Goal: Find specific fact: Find contact information

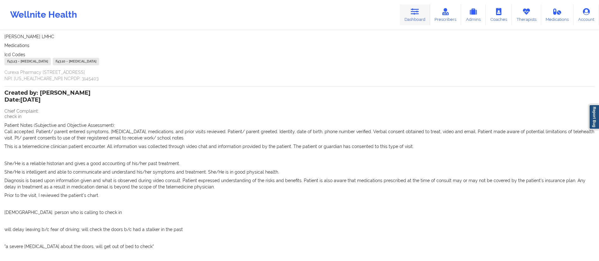
click at [416, 17] on link "Dashboard" at bounding box center [415, 14] width 30 height 21
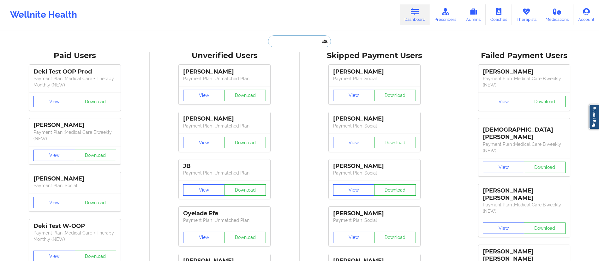
click at [291, 36] on input "text" at bounding box center [299, 41] width 63 height 12
paste input "[PERSON_NAME]"
type input "[PERSON_NAME]"
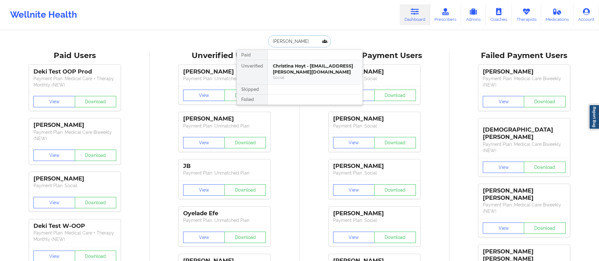
click at [293, 72] on div "Christina Hoyt - [EMAIL_ADDRESS][PERSON_NAME][DOMAIN_NAME]" at bounding box center [315, 69] width 85 height 12
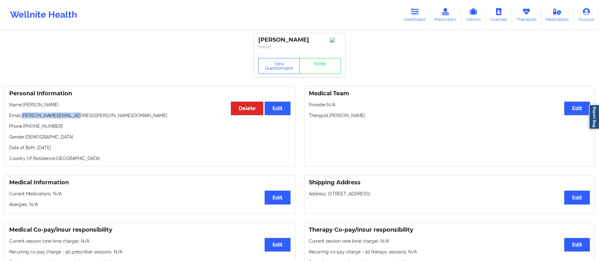
drag, startPoint x: 21, startPoint y: 116, endPoint x: 110, endPoint y: 114, distance: 88.1
click at [110, 114] on div "Personal Information Edit Delete Name: [PERSON_NAME] Email: [PERSON_NAME][EMAIL…" at bounding box center [149, 126] width 291 height 81
click at [40, 123] on div "Personal Information Edit Delete Name: [PERSON_NAME] Email: [PERSON_NAME][EMAIL…" at bounding box center [149, 126] width 291 height 81
drag, startPoint x: 23, startPoint y: 117, endPoint x: 100, endPoint y: 112, distance: 77.5
click at [99, 111] on div "Personal Information Edit Delete Name: [PERSON_NAME] Email: [PERSON_NAME][EMAIL…" at bounding box center [149, 126] width 291 height 81
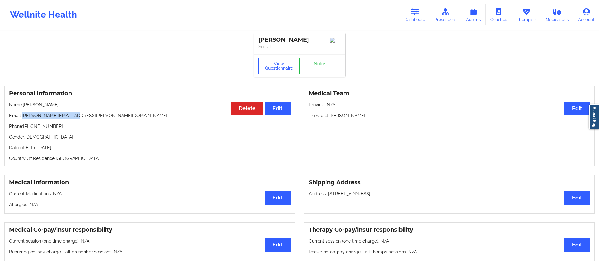
copy p "[PERSON_NAME][EMAIL_ADDRESS][PERSON_NAME][DOMAIN_NAME]"
click at [419, 10] on icon at bounding box center [415, 11] width 8 height 7
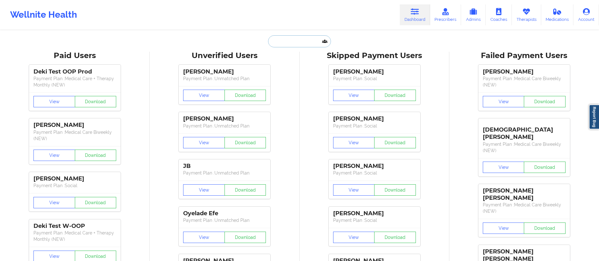
click at [301, 43] on input "text" at bounding box center [299, 41] width 63 height 12
paste input "[PERSON_NAME]"
type input "S"
paste input "[PERSON_NAME]"
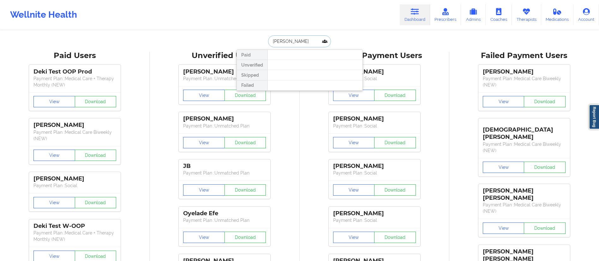
click at [288, 44] on input "[PERSON_NAME]" at bounding box center [299, 41] width 63 height 12
type input "Satzkoi"
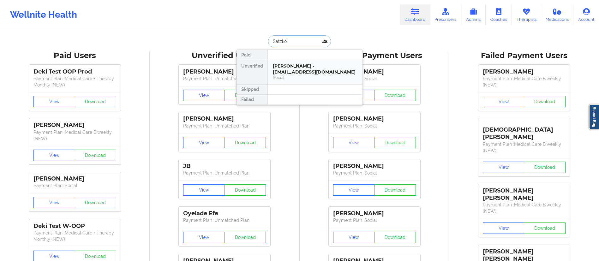
click at [286, 73] on div "[PERSON_NAME] - [EMAIL_ADDRESS][DOMAIN_NAME]" at bounding box center [315, 69] width 85 height 12
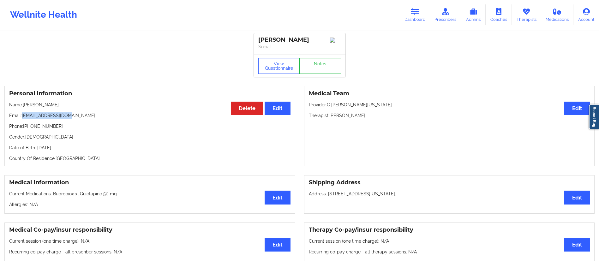
drag, startPoint x: 22, startPoint y: 115, endPoint x: 87, endPoint y: 112, distance: 64.5
click at [87, 112] on div "Personal Information Edit Delete Name: [PERSON_NAME] Email: [EMAIL_ADDRESS][DOM…" at bounding box center [149, 126] width 291 height 81
copy p "[EMAIL_ADDRESS][DOMAIN_NAME]"
drag, startPoint x: 418, startPoint y: 16, endPoint x: 389, endPoint y: 21, distance: 29.4
click at [418, 16] on link "Dashboard" at bounding box center [415, 14] width 30 height 21
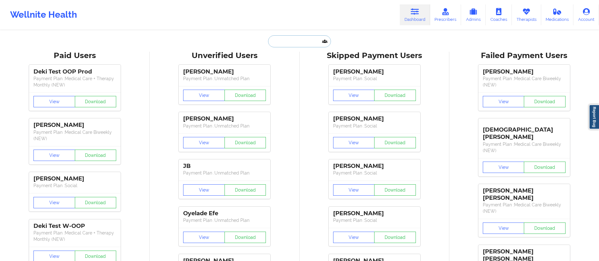
click at [315, 42] on input "text" at bounding box center [299, 41] width 63 height 12
paste input "[PERSON_NAME]"
type input "[PERSON_NAME]"
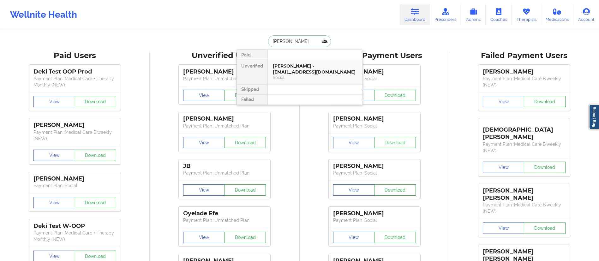
click at [294, 74] on div "[PERSON_NAME] - [EMAIL_ADDRESS][DOMAIN_NAME]" at bounding box center [315, 69] width 85 height 12
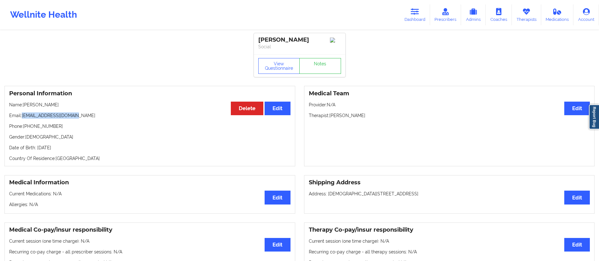
drag, startPoint x: 23, startPoint y: 115, endPoint x: 99, endPoint y: 116, distance: 75.5
click at [99, 116] on p "Email: [EMAIL_ADDRESS][DOMAIN_NAME]" at bounding box center [149, 115] width 281 height 6
copy p "[EMAIL_ADDRESS][DOMAIN_NAME]"
